Goal: Task Accomplishment & Management: Use online tool/utility

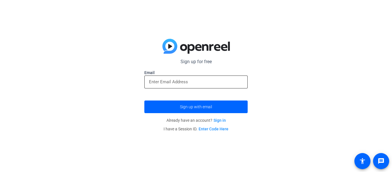
click at [206, 88] on div at bounding box center [196, 81] width 94 height 13
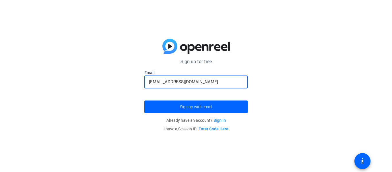
click at [144, 100] on button "Sign up with email" at bounding box center [195, 106] width 103 height 13
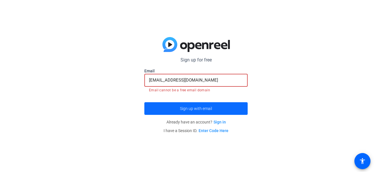
click at [210, 108] on span "Sign up with email" at bounding box center [196, 108] width 32 height 0
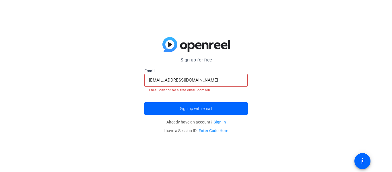
click at [202, 80] on input "[EMAIL_ADDRESS][DOMAIN_NAME]" at bounding box center [196, 80] width 94 height 7
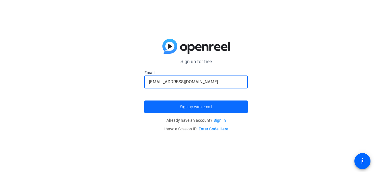
type input "[EMAIL_ADDRESS][DOMAIN_NAME]"
click at [212, 107] on span "Sign up with email" at bounding box center [196, 107] width 32 height 0
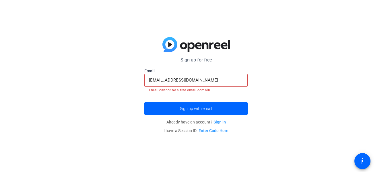
click at [220, 122] on link "Sign in" at bounding box center [219, 122] width 12 height 5
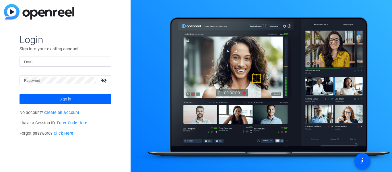
click at [62, 60] on input "Email" at bounding box center [65, 61] width 83 height 7
type input "[EMAIL_ADDRESS][DOMAIN_NAME]"
click at [20, 94] on button "Sign in" at bounding box center [66, 99] width 92 height 10
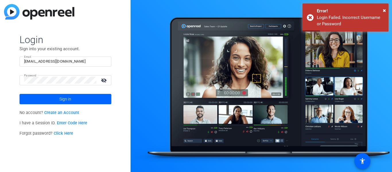
click at [107, 79] on mat-icon "visibility_off" at bounding box center [105, 80] width 14 height 8
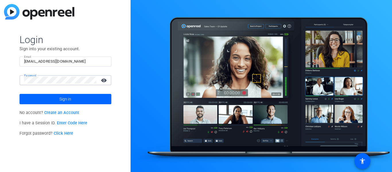
click at [20, 94] on button "Sign in" at bounding box center [66, 99] width 92 height 10
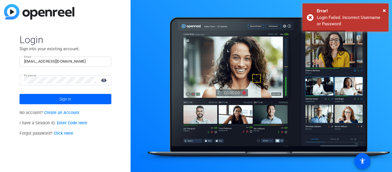
click at [65, 113] on link "Create an Account" at bounding box center [61, 112] width 35 height 5
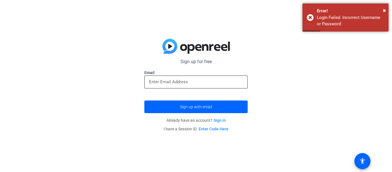
click at [201, 80] on input "email" at bounding box center [196, 81] width 94 height 7
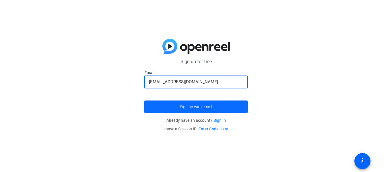
click at [196, 107] on span "Sign up with email" at bounding box center [196, 107] width 32 height 0
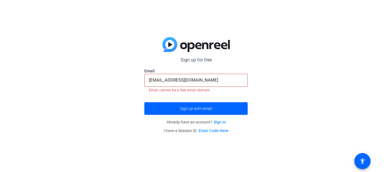
click at [200, 80] on input "[EMAIL_ADDRESS][DOMAIN_NAME]" at bounding box center [196, 80] width 94 height 7
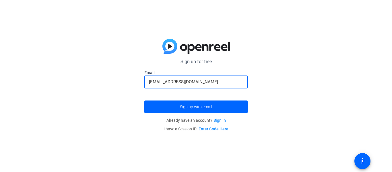
type input "[EMAIL_ADDRESS][DOMAIN_NAME]"
click at [144, 100] on button "Sign up with email" at bounding box center [195, 106] width 103 height 13
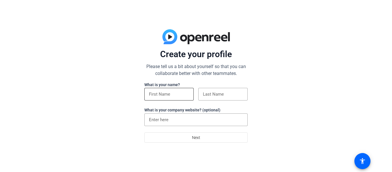
click at [171, 96] on input at bounding box center [169, 94] width 40 height 7
type input "Kevin"
type input "Kennedy"
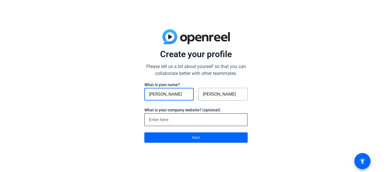
click at [175, 121] on input at bounding box center [196, 119] width 94 height 7
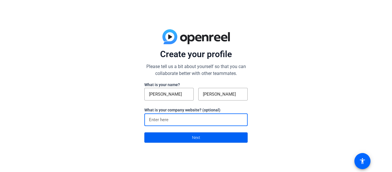
click at [213, 139] on span at bounding box center [196, 138] width 103 height 14
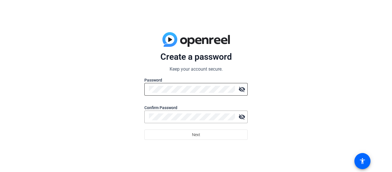
click at [186, 95] on div at bounding box center [192, 89] width 86 height 13
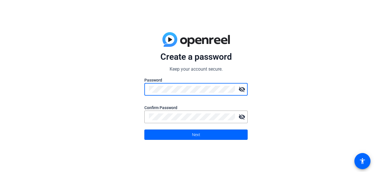
click at [239, 91] on mat-icon "visibility_off" at bounding box center [241, 88] width 11 height 11
click at [244, 112] on mat-icon "visibility_off" at bounding box center [241, 116] width 11 height 11
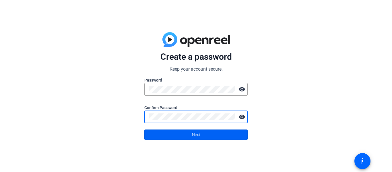
click at [211, 141] on span at bounding box center [196, 135] width 103 height 14
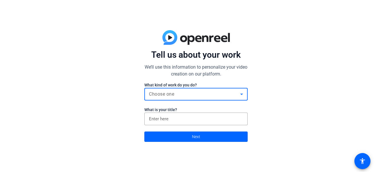
click at [212, 91] on div "Choose one" at bounding box center [194, 94] width 91 height 7
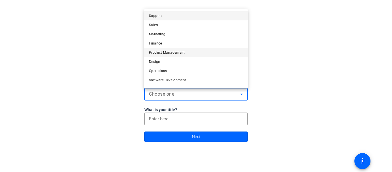
click at [242, 51] on mat-option "Product Management" at bounding box center [195, 52] width 103 height 9
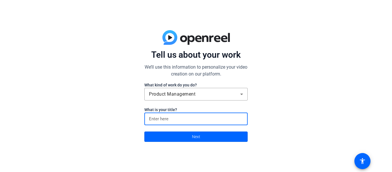
click at [197, 121] on input at bounding box center [196, 118] width 94 height 7
click at [202, 140] on span at bounding box center [196, 137] width 103 height 14
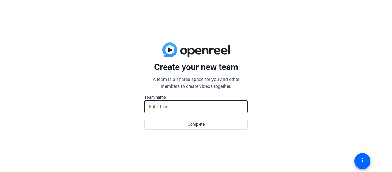
click at [184, 106] on input at bounding box center [196, 106] width 94 height 7
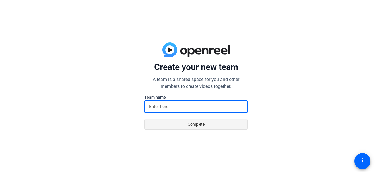
click at [205, 124] on span at bounding box center [196, 124] width 103 height 14
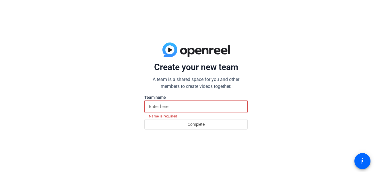
click at [189, 96] on label "Team name" at bounding box center [195, 97] width 103 height 6
click at [188, 101] on div at bounding box center [196, 106] width 94 height 13
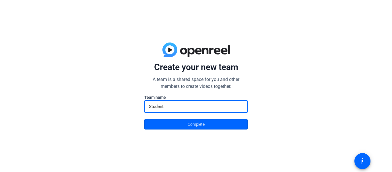
type input "Student"
click at [180, 133] on div "Create your new team A team is a shared space for you and other members to crea…" at bounding box center [196, 86] width 392 height 172
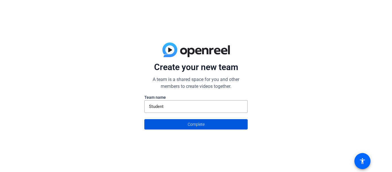
click at [180, 127] on span at bounding box center [196, 124] width 103 height 14
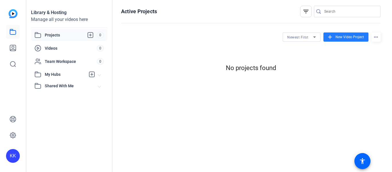
click at [340, 39] on span "New Video Project" at bounding box center [349, 36] width 28 height 5
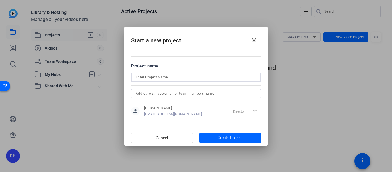
click at [221, 78] on input at bounding box center [196, 77] width 120 height 7
type input "Initiative Process"
click at [222, 136] on span "Create Project" at bounding box center [229, 138] width 25 height 6
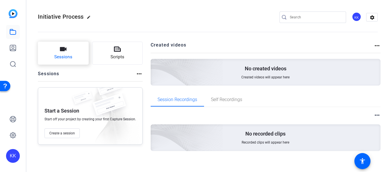
click at [68, 55] on span "Sessions" at bounding box center [63, 57] width 18 height 7
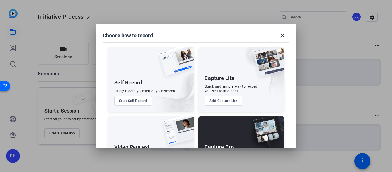
click at [142, 101] on button "Start Self Record" at bounding box center [133, 101] width 38 height 10
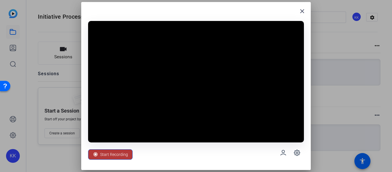
click at [117, 153] on span "Start Recording" at bounding box center [114, 154] width 28 height 11
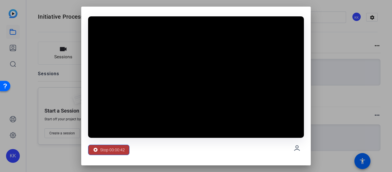
click at [113, 152] on span "Stop 00:00:42" at bounding box center [112, 149] width 25 height 11
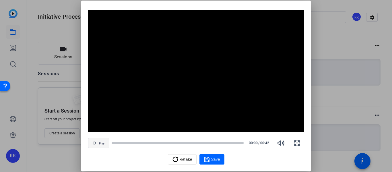
click at [100, 145] on span "button" at bounding box center [98, 143] width 21 height 14
click at [180, 162] on span "Retake" at bounding box center [186, 159] width 12 height 11
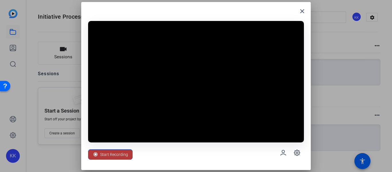
click at [129, 155] on span at bounding box center [110, 154] width 44 height 14
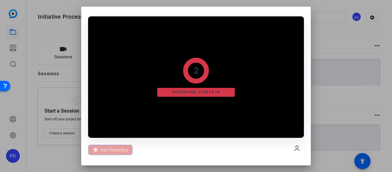
click at [151, 45] on div "2 Recording starts in" at bounding box center [196, 76] width 216 height 121
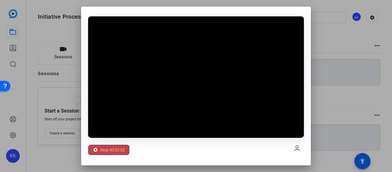
click at [119, 151] on span "Stop 00:02:52" at bounding box center [112, 149] width 25 height 11
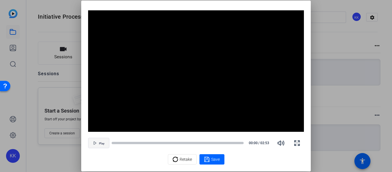
click at [98, 145] on span "button" at bounding box center [98, 143] width 21 height 14
click at [175, 163] on div "Retake" at bounding box center [182, 159] width 20 height 11
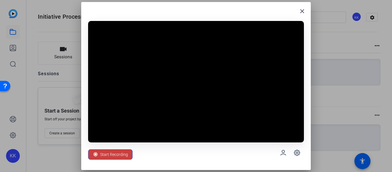
click at [109, 157] on span "Start Recording" at bounding box center [114, 154] width 28 height 11
click at [104, 150] on span "Start Recording" at bounding box center [114, 154] width 28 height 11
click at [303, 8] on mat-icon "close" at bounding box center [302, 11] width 7 height 7
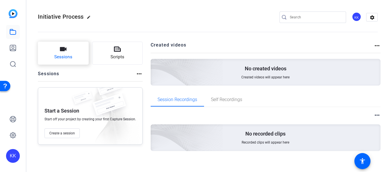
click at [69, 47] on button "Sessions" at bounding box center [63, 53] width 51 height 23
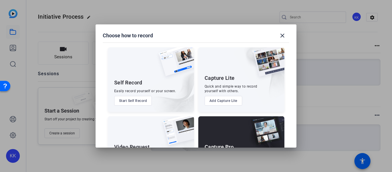
click at [137, 101] on button "Start Self Record" at bounding box center [133, 101] width 38 height 10
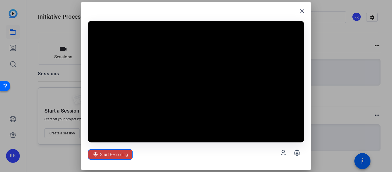
click at [121, 156] on span "Start Recording" at bounding box center [114, 154] width 28 height 11
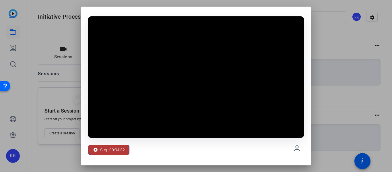
click at [117, 150] on span "Stop 00:04:52" at bounding box center [112, 149] width 25 height 11
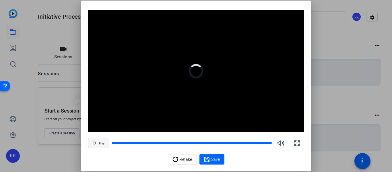
click at [104, 142] on span "Play" at bounding box center [101, 143] width 5 height 3
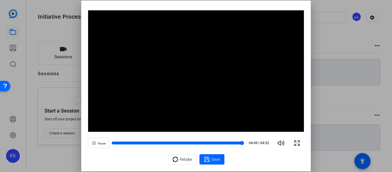
drag, startPoint x: 241, startPoint y: 143, endPoint x: 227, endPoint y: 143, distance: 14.7
click at [227, 143] on div at bounding box center [178, 143] width 132 height 4
click at [136, 144] on div at bounding box center [170, 142] width 116 height 3
click at [128, 142] on div at bounding box center [124, 142] width 25 height 3
click at [118, 143] on div at bounding box center [120, 142] width 17 height 3
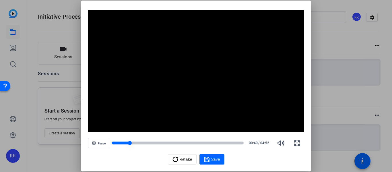
click at [112, 142] on div at bounding box center [121, 142] width 18 height 3
drag, startPoint x: 160, startPoint y: 143, endPoint x: 236, endPoint y: 141, distance: 75.2
click at [236, 141] on div at bounding box center [178, 143] width 132 height 4
click at [240, 142] on div at bounding box center [178, 143] width 132 height 4
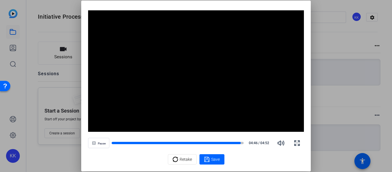
click at [186, 101] on video "Video Player" at bounding box center [196, 70] width 216 height 121
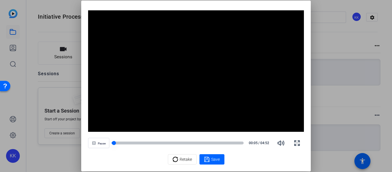
drag, startPoint x: 112, startPoint y: 142, endPoint x: 182, endPoint y: 144, distance: 70.0
click at [182, 144] on div at bounding box center [178, 143] width 132 height 4
click at [242, 142] on div at bounding box center [178, 142] width 132 height 3
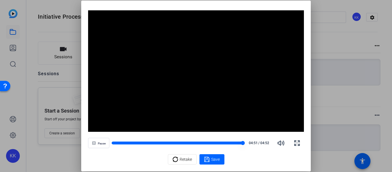
click at [236, 143] on div at bounding box center [177, 142] width 131 height 3
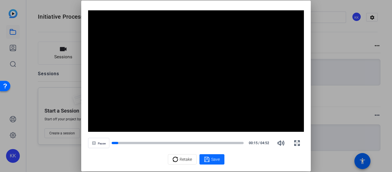
click at [217, 156] on span "Save" at bounding box center [215, 159] width 9 height 6
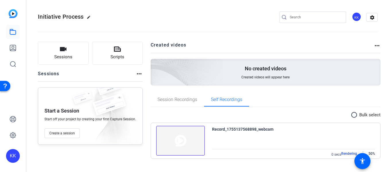
click at [280, 35] on openreel-divider-bar at bounding box center [208, 31] width 340 height 18
click at [196, 132] on img at bounding box center [180, 141] width 49 height 30
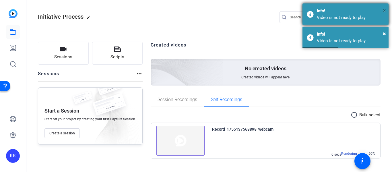
click at [384, 10] on span "×" at bounding box center [384, 10] width 3 height 7
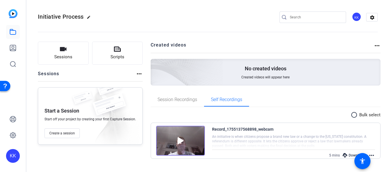
scroll to position [1, 0]
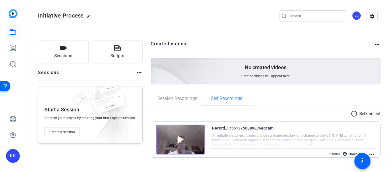
click at [349, 155] on div "Download" at bounding box center [353, 153] width 27 height 7
click at [372, 153] on mat-icon "more_horiz" at bounding box center [371, 154] width 7 height 7
click at [392, 80] on div at bounding box center [196, 86] width 392 height 172
click at [350, 154] on div "Download" at bounding box center [353, 153] width 27 height 7
click at [178, 141] on img at bounding box center [180, 140] width 49 height 30
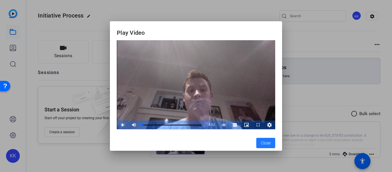
click at [117, 122] on span "Video Player" at bounding box center [117, 124] width 0 height 9
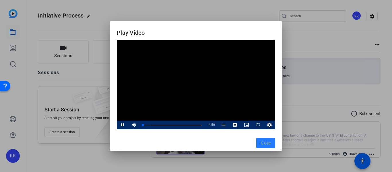
click at [263, 141] on span "Close" at bounding box center [266, 143] width 10 height 6
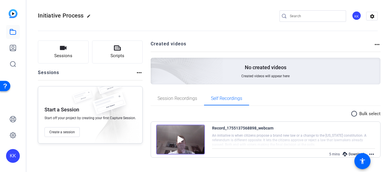
click at [348, 153] on div "Download" at bounding box center [353, 153] width 27 height 7
click at [220, 48] on h2 "Created videos" at bounding box center [262, 45] width 223 height 11
